Goal: Book appointment/travel/reservation

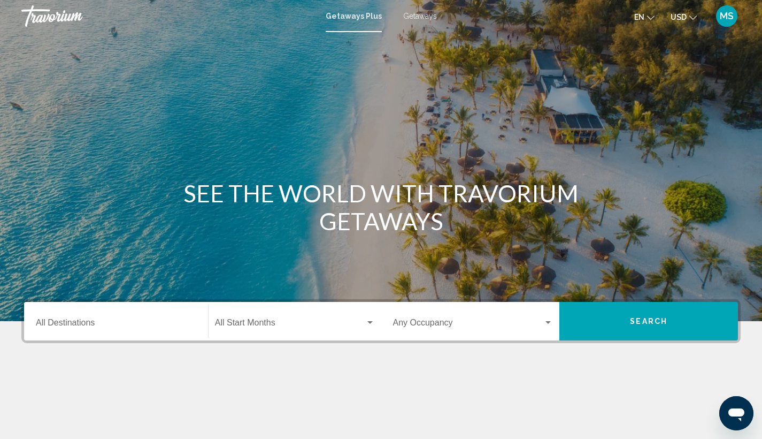
click at [186, 325] on input "Destination All Destinations" at bounding box center [116, 325] width 160 height 10
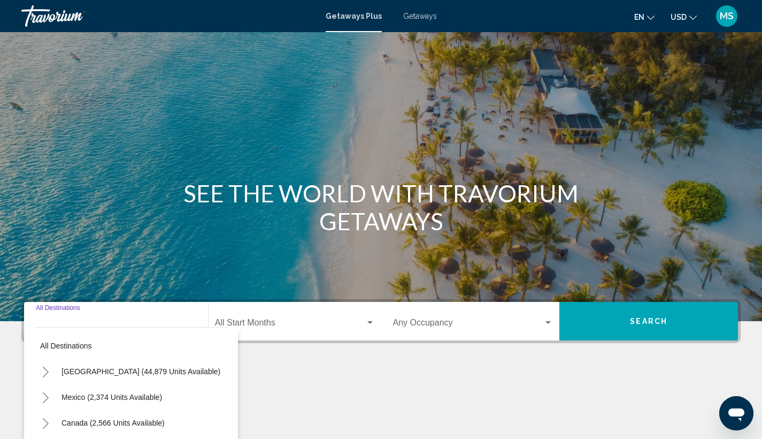
scroll to position [142, 0]
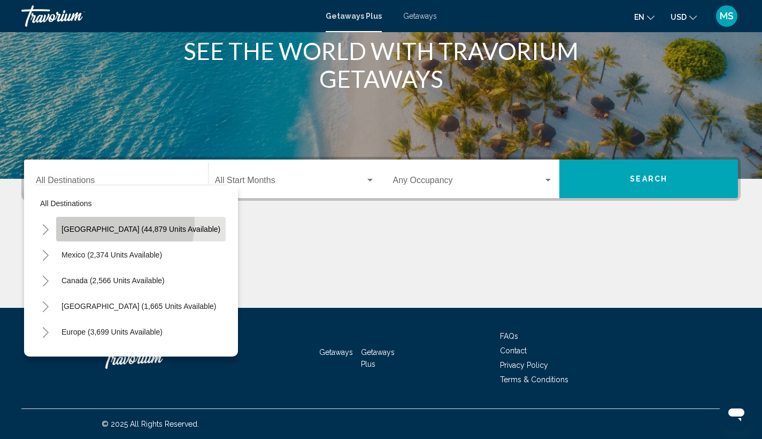
click at [112, 223] on button "[GEOGRAPHIC_DATA] (44,879 units available)" at bounding box center [141, 229] width 170 height 25
type input "**********"
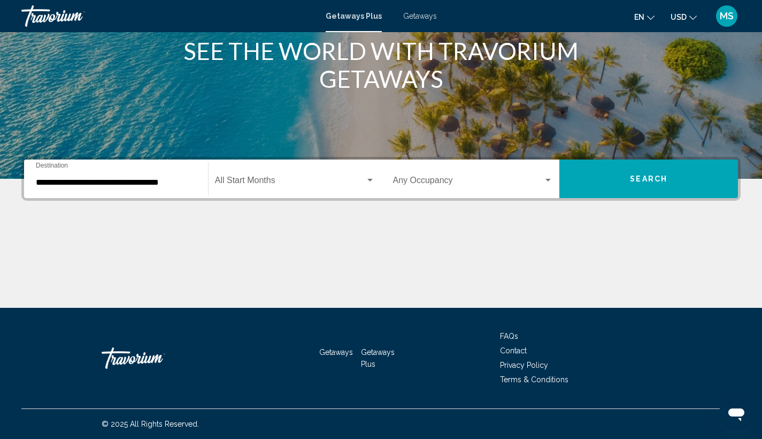
click at [368, 175] on div "Start Month All Start Months" at bounding box center [295, 179] width 160 height 34
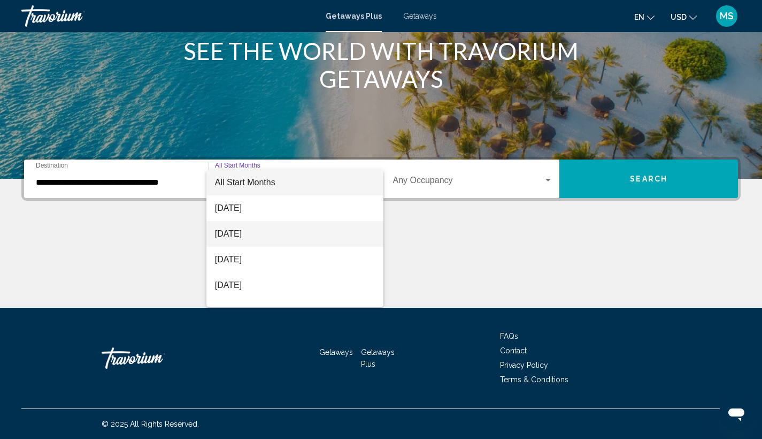
click at [274, 234] on span "[DATE]" at bounding box center [295, 234] width 160 height 26
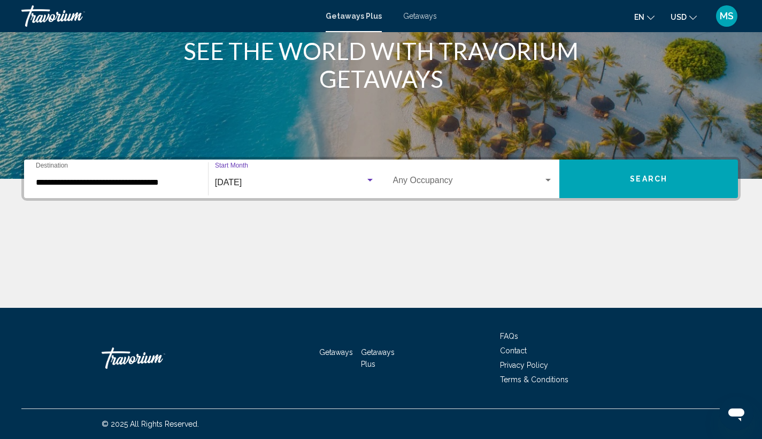
click at [640, 175] on span "Search" at bounding box center [648, 179] width 37 height 9
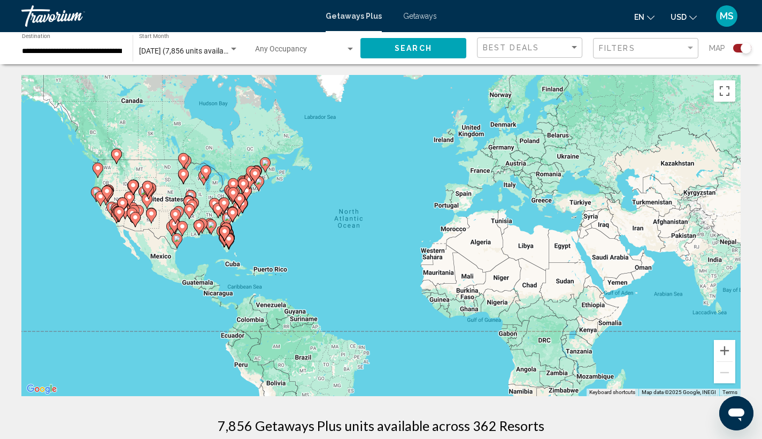
click at [239, 43] on div "[DATE] (7,856 units available) Start Month All Start Months" at bounding box center [188, 48] width 111 height 29
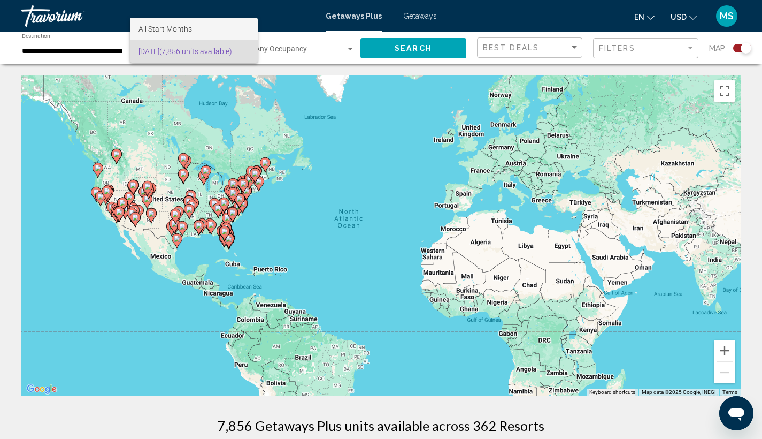
click at [226, 31] on span "All Start Months" at bounding box center [194, 29] width 111 height 22
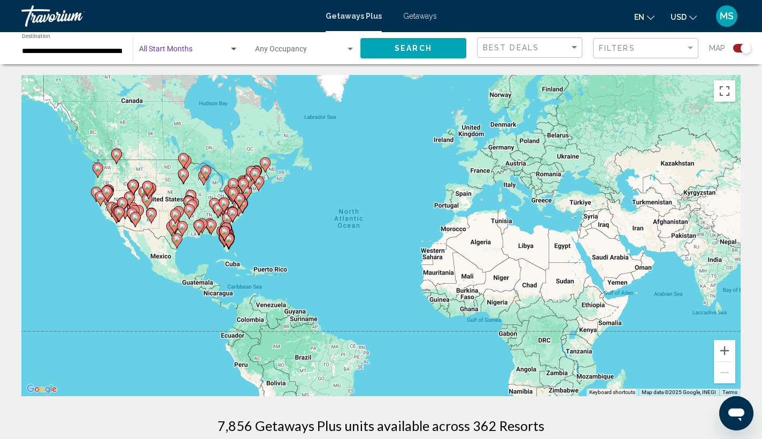
click at [232, 48] on div "Search widget" at bounding box center [234, 49] width 10 height 9
click at [163, 50] on span "All Start Months" at bounding box center [165, 51] width 53 height 9
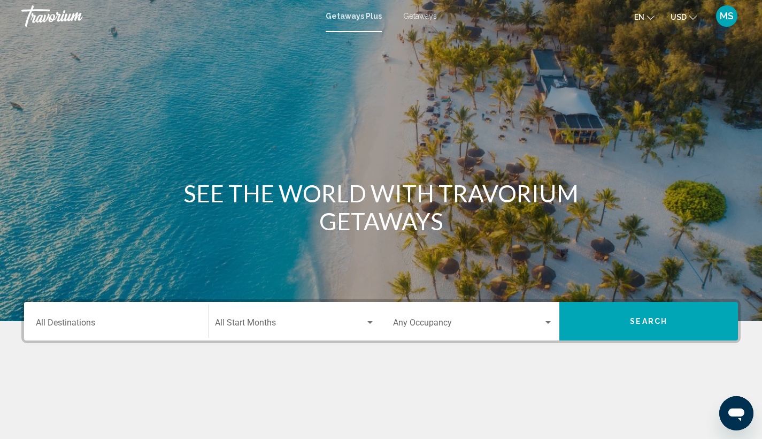
click at [189, 321] on input "Destination All Destinations" at bounding box center [116, 325] width 160 height 10
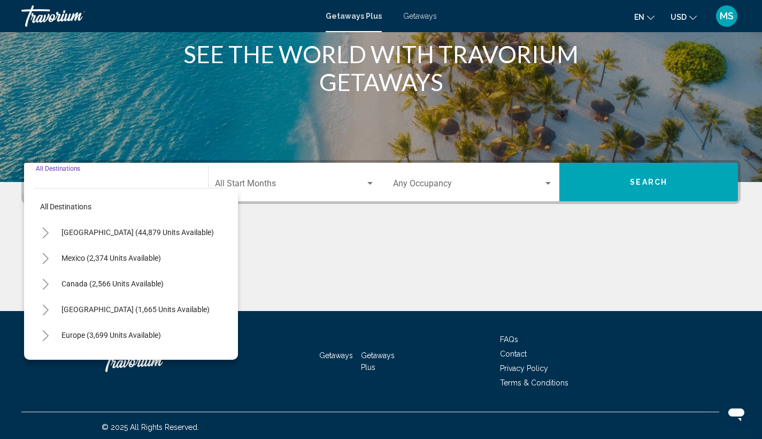
scroll to position [142, 0]
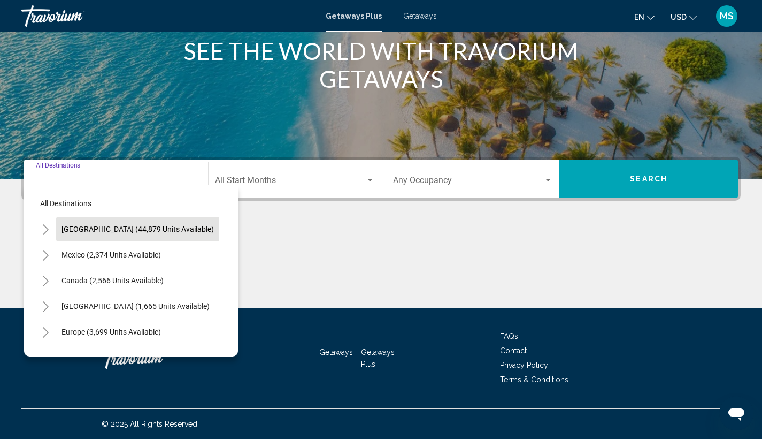
click at [91, 232] on span "[GEOGRAPHIC_DATA] (44,879 units available)" at bounding box center [138, 229] width 152 height 9
type input "**********"
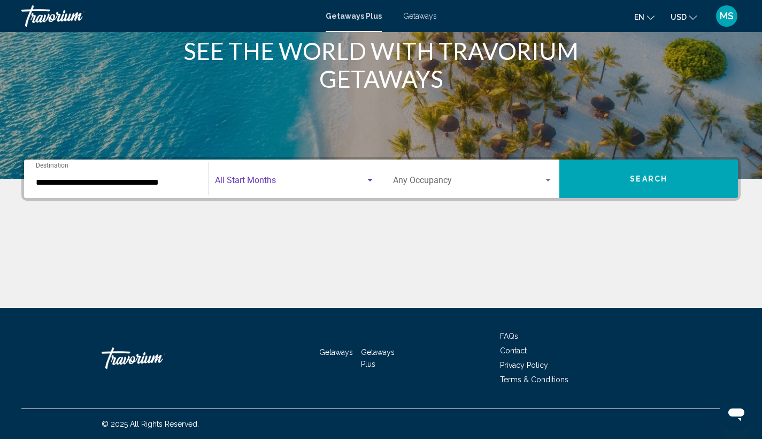
click at [369, 180] on div "Search widget" at bounding box center [369, 180] width 5 height 3
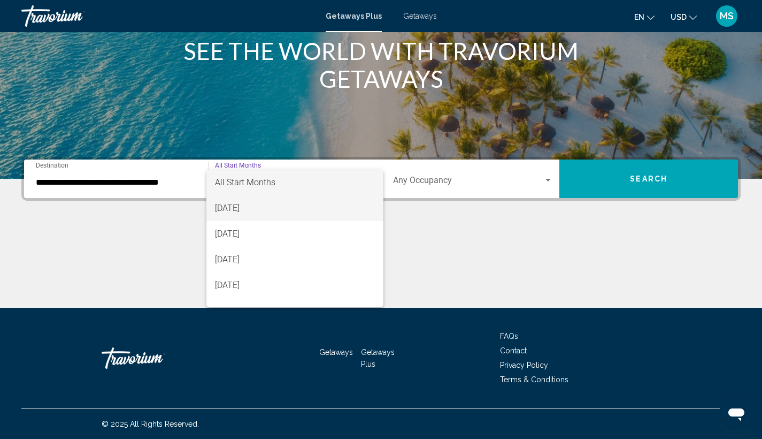
click at [256, 203] on span "[DATE]" at bounding box center [295, 208] width 160 height 26
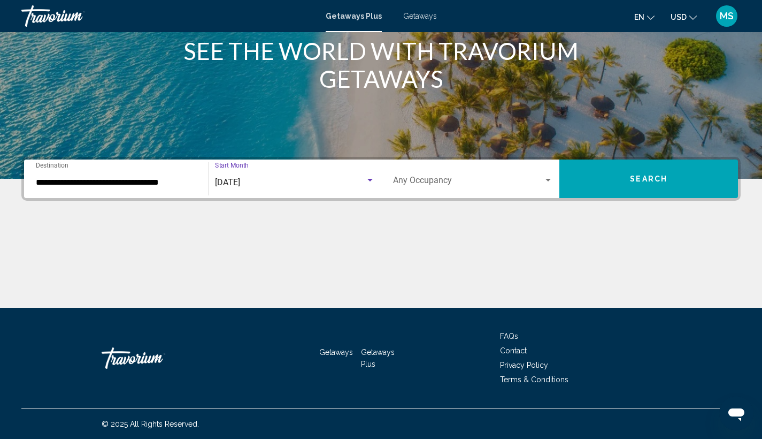
click at [653, 178] on span "Search" at bounding box center [648, 179] width 37 height 9
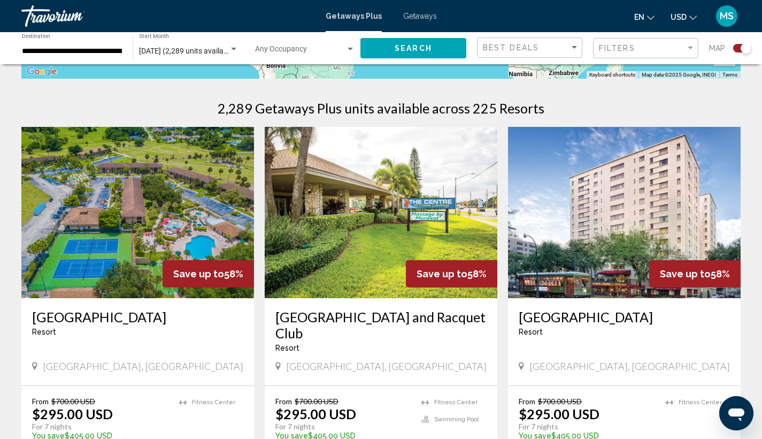
scroll to position [319, 0]
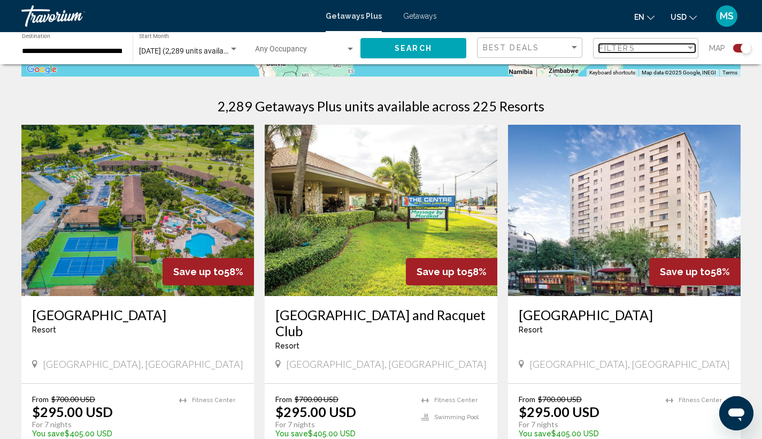
click at [653, 47] on div "Filter" at bounding box center [690, 48] width 5 height 3
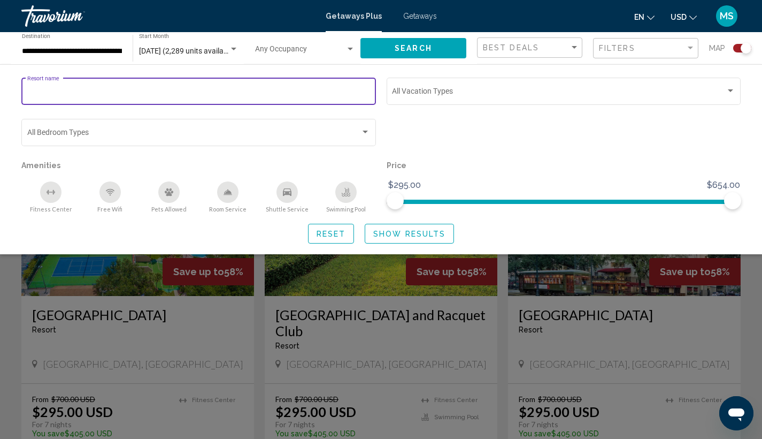
click at [255, 94] on input "Resort name" at bounding box center [198, 93] width 343 height 9
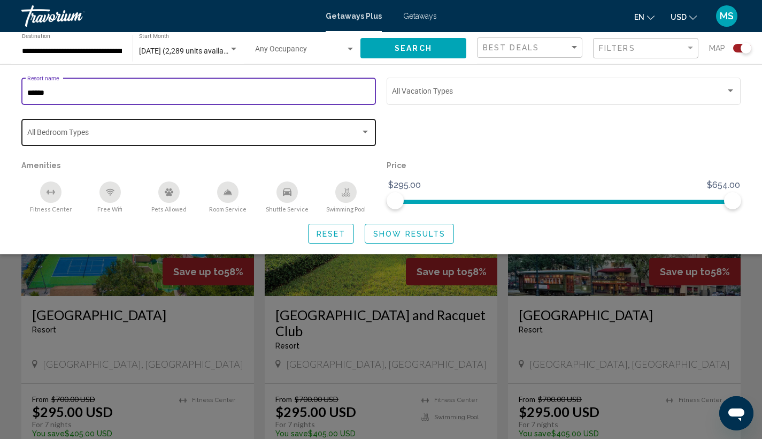
type input "******"
click at [361, 134] on div "Search widget" at bounding box center [366, 132] width 10 height 9
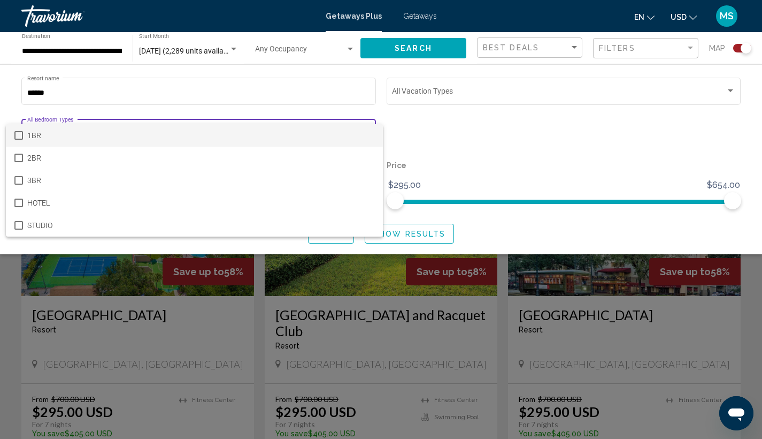
click at [461, 140] on div at bounding box center [381, 219] width 762 height 439
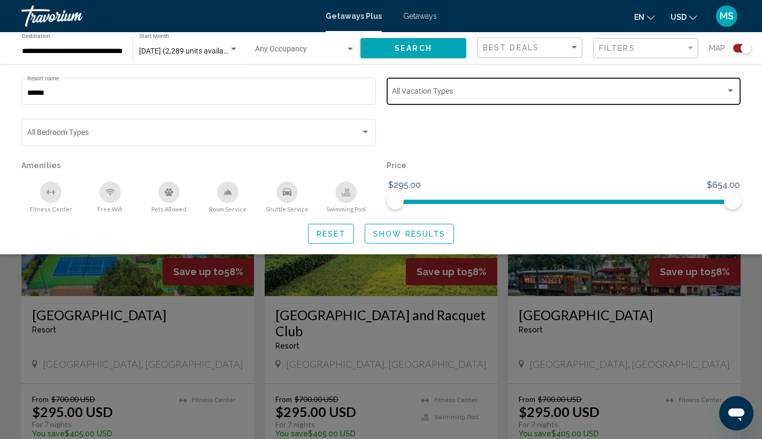
click at [653, 83] on div "Vacation Types All Vacation Types" at bounding box center [564, 89] width 355 height 29
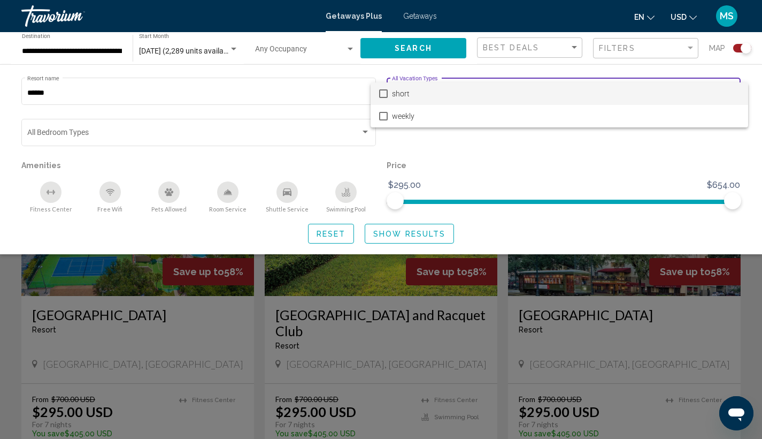
click at [653, 174] on div at bounding box center [381, 219] width 762 height 439
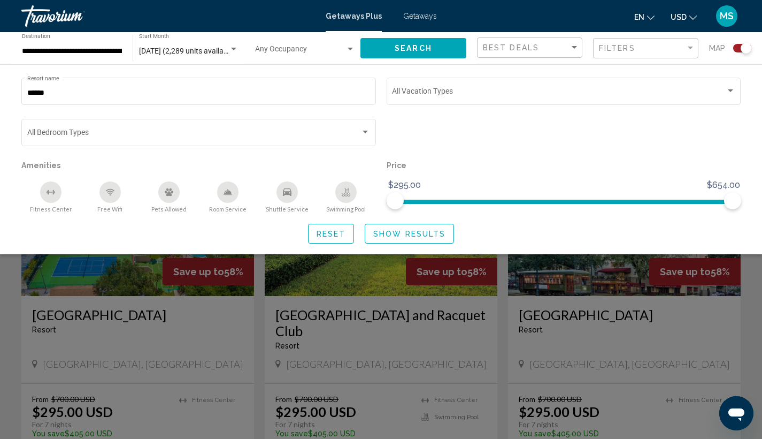
click at [347, 195] on icon "Swimming Pool" at bounding box center [346, 192] width 9 height 9
click at [424, 236] on span "Show Results" at bounding box center [409, 233] width 72 height 9
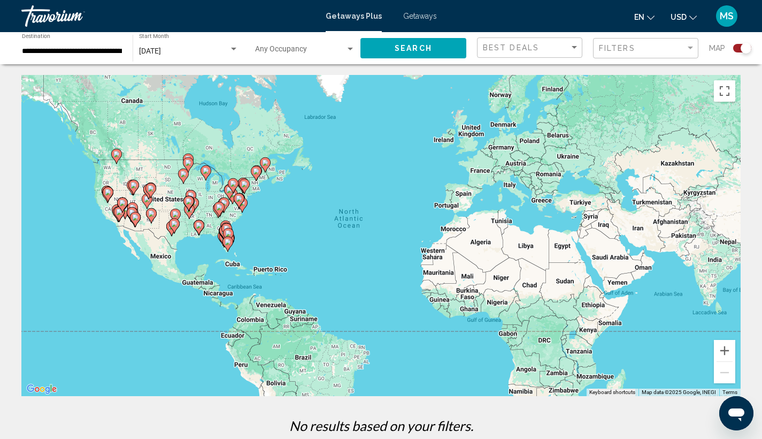
click at [579, 45] on mat-form-field "Best Deals" at bounding box center [529, 47] width 105 height 21
click at [577, 47] on div "Sort by" at bounding box center [575, 47] width 10 height 9
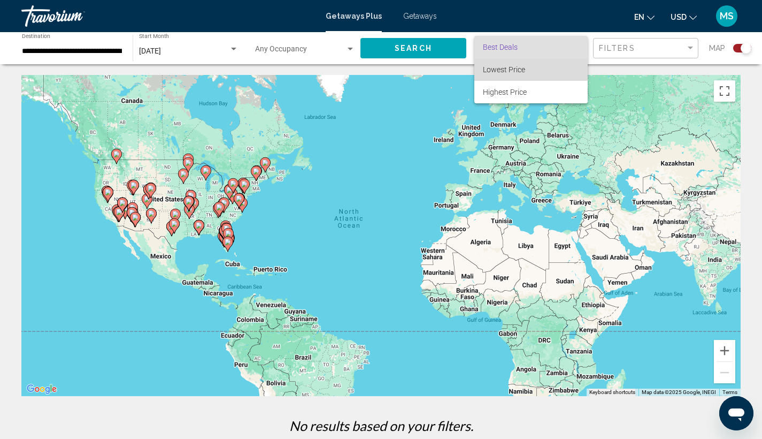
click at [525, 66] on span "Lowest Price" at bounding box center [504, 69] width 42 height 9
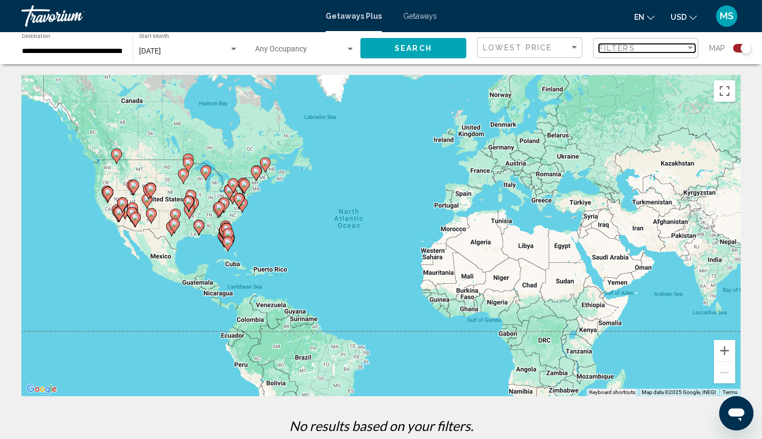
click at [653, 49] on div "Filter" at bounding box center [690, 48] width 5 height 3
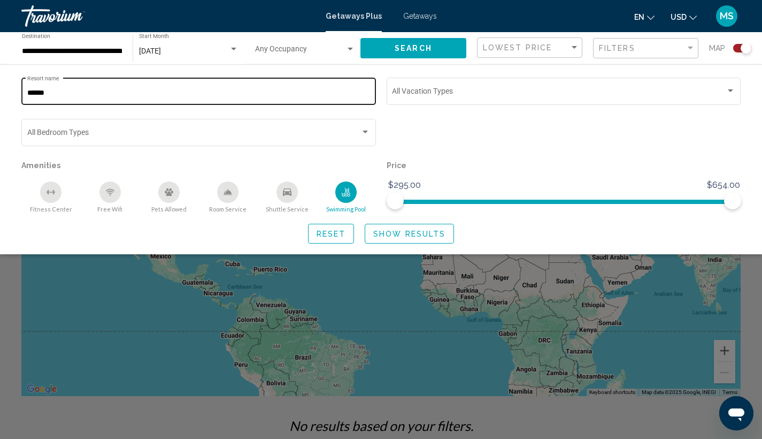
click at [143, 92] on input "******" at bounding box center [198, 93] width 343 height 9
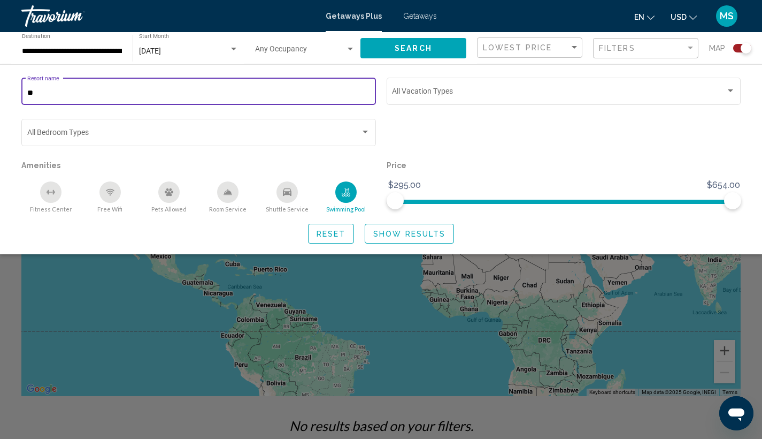
type input "*"
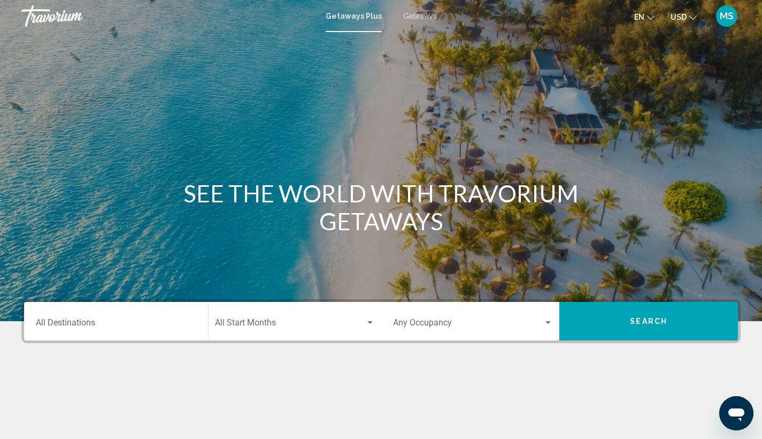
click at [182, 330] on div "Destination All Destinations" at bounding box center [116, 321] width 160 height 34
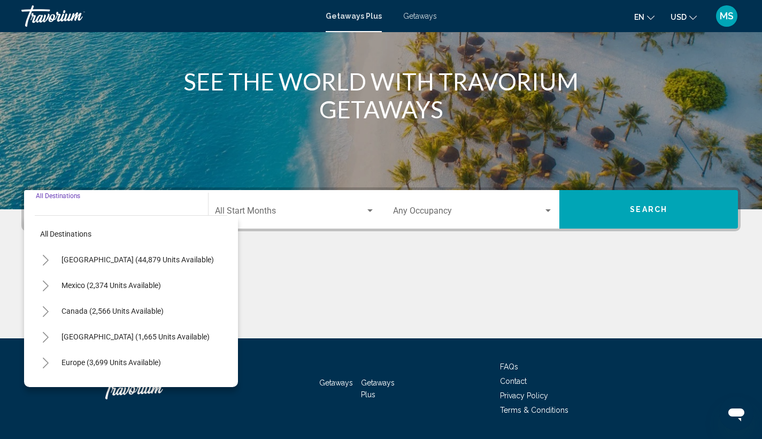
scroll to position [142, 0]
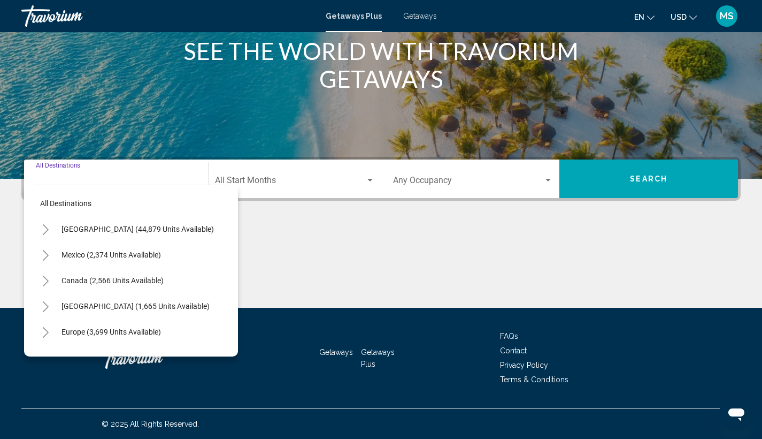
drag, startPoint x: 110, startPoint y: 234, endPoint x: 117, endPoint y: 233, distance: 7.0
click at [110, 234] on button "[GEOGRAPHIC_DATA] (44,879 units available)" at bounding box center [137, 229] width 163 height 25
type input "**********"
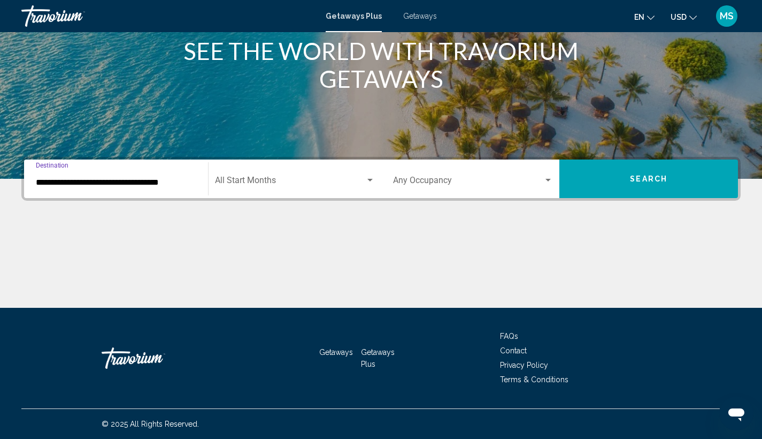
click at [369, 179] on div "Search widget" at bounding box center [369, 180] width 5 height 3
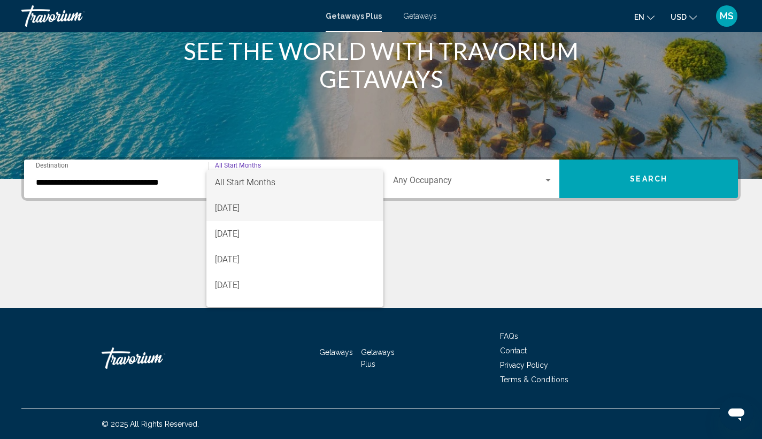
click at [342, 204] on span "[DATE]" at bounding box center [295, 208] width 160 height 26
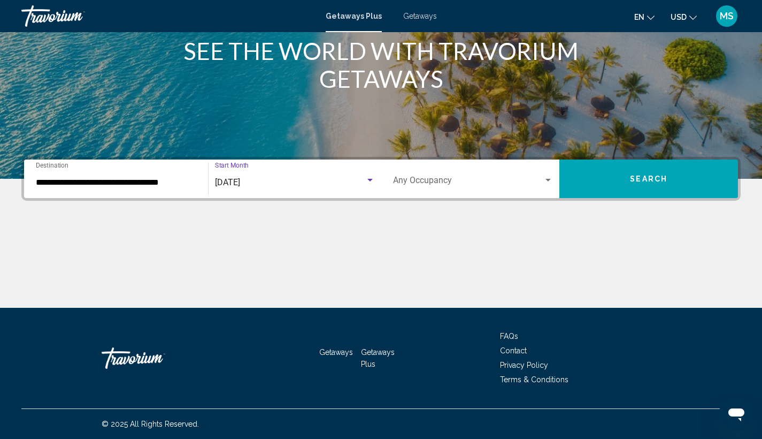
click at [550, 181] on div "Search widget" at bounding box center [548, 180] width 5 height 3
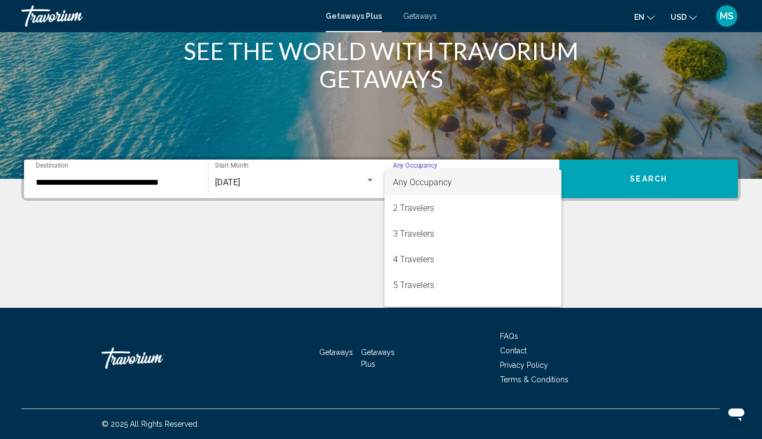
click at [653, 273] on div at bounding box center [381, 219] width 762 height 439
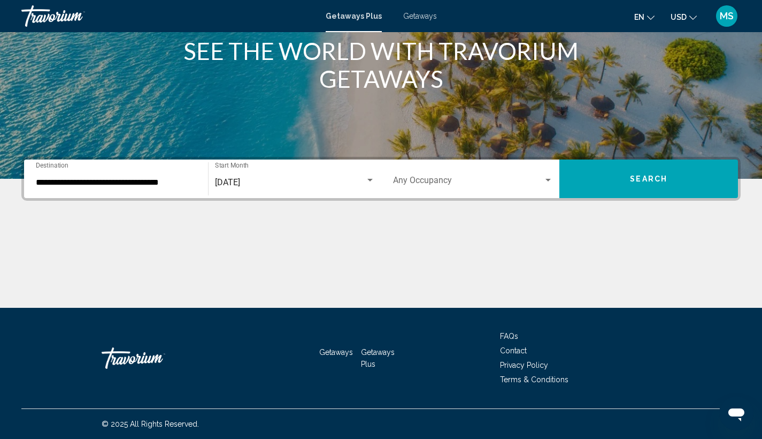
click at [632, 167] on button "Search" at bounding box center [648, 178] width 179 height 39
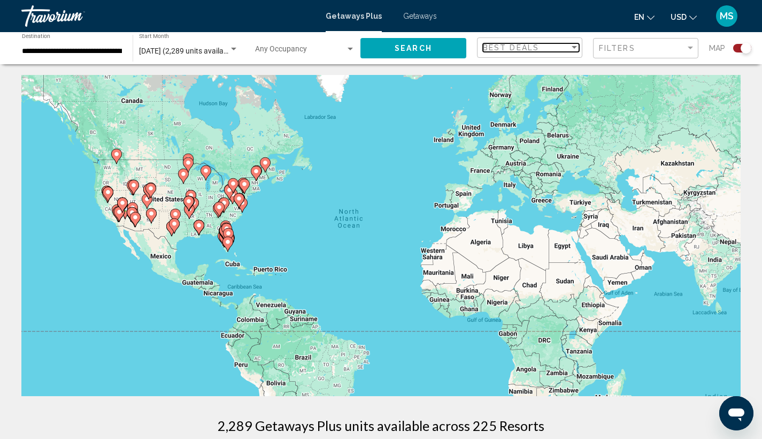
click at [574, 48] on div "Sort by" at bounding box center [575, 47] width 10 height 9
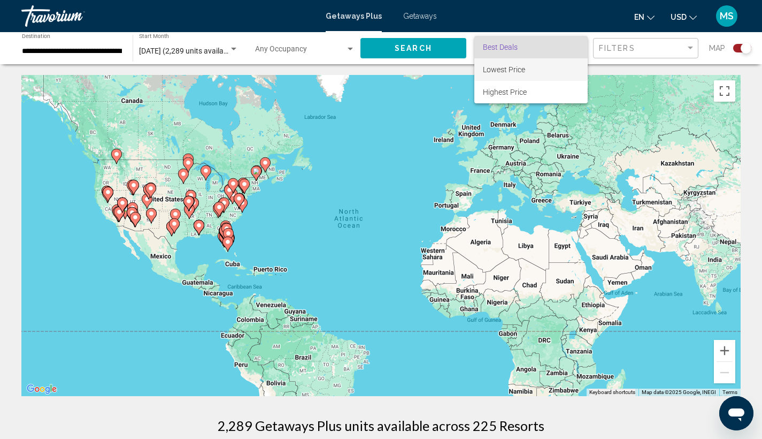
click at [555, 76] on span "Lowest Price" at bounding box center [531, 69] width 96 height 22
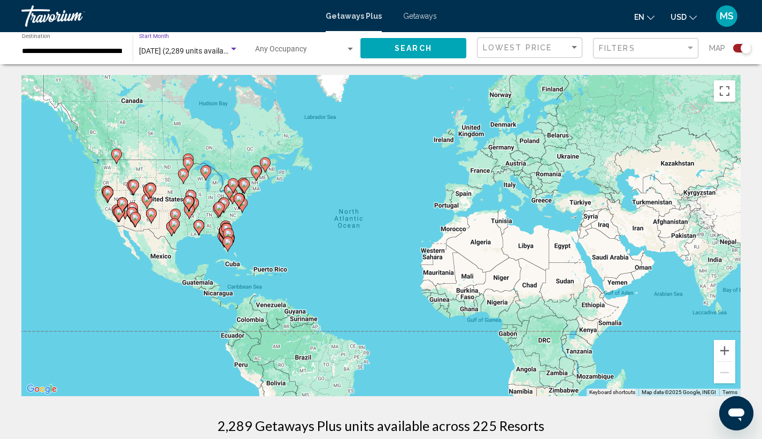
click at [233, 50] on div "Search widget" at bounding box center [233, 49] width 5 height 3
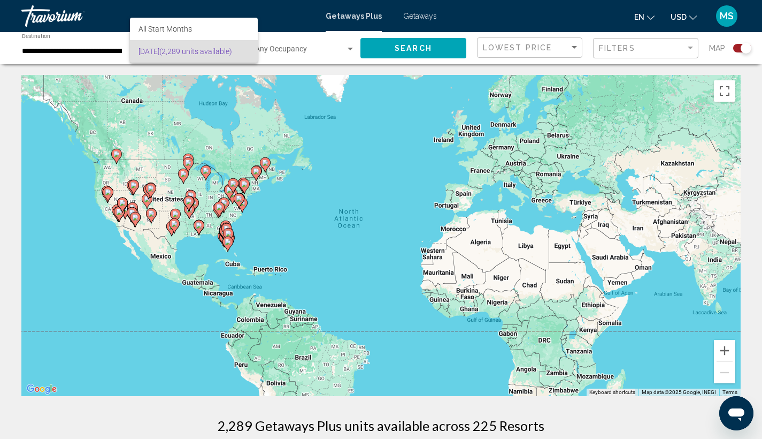
click at [361, 17] on div at bounding box center [381, 219] width 762 height 439
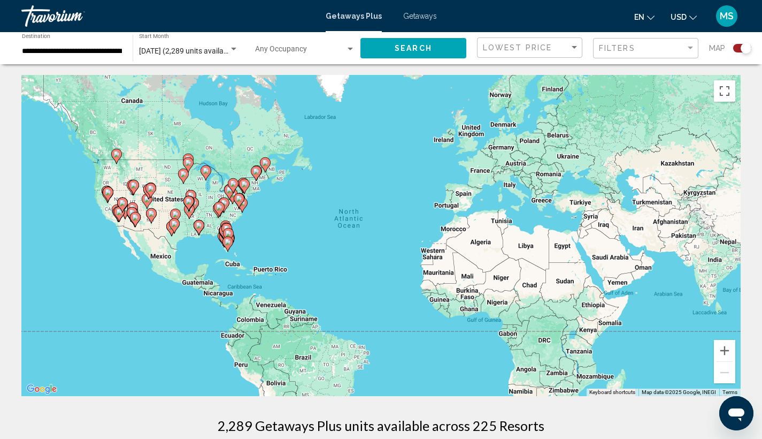
click at [361, 17] on span "Getaways Plus" at bounding box center [354, 16] width 56 height 9
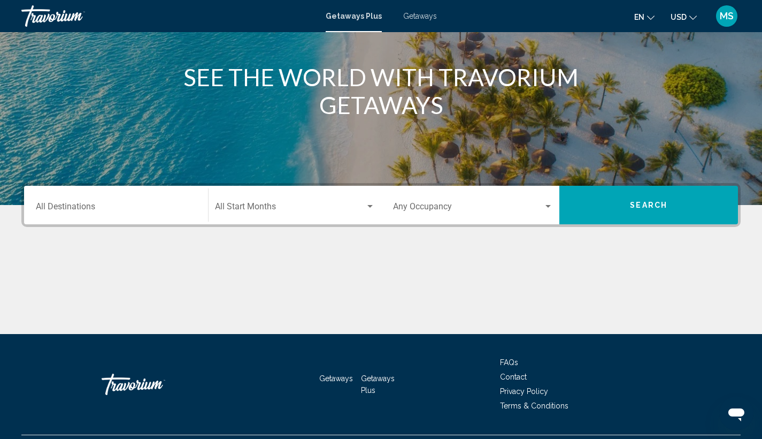
scroll to position [114, 0]
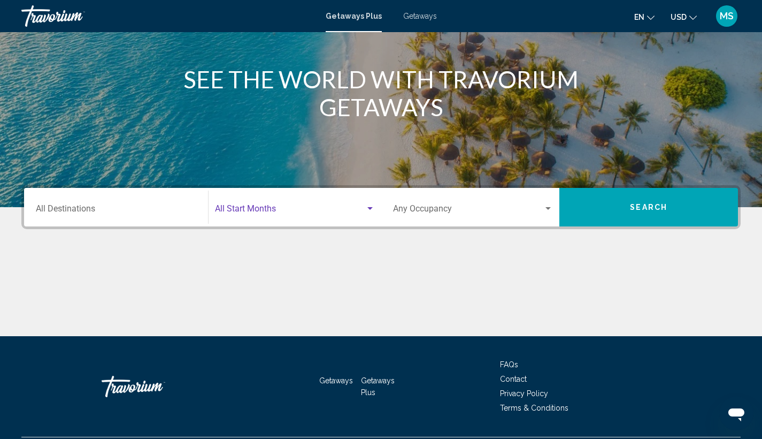
click at [368, 209] on div "Search widget" at bounding box center [369, 208] width 5 height 3
